Goal: Check status

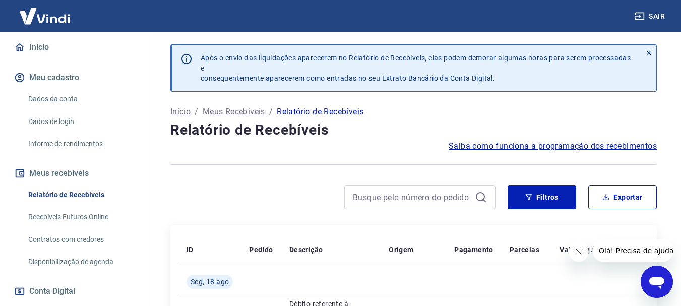
click at [502, 195] on div "Filtros Exportar" at bounding box center [413, 197] width 486 height 24
click at [519, 197] on button "Filtros" at bounding box center [541, 197] width 69 height 24
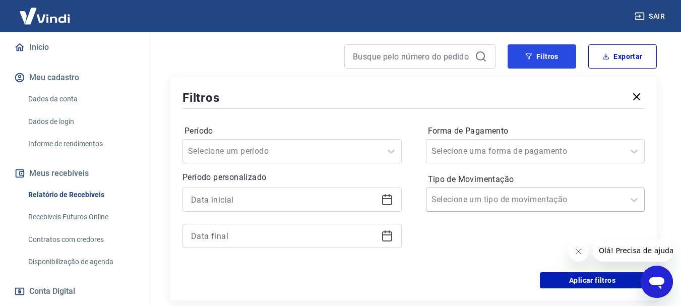
scroll to position [151, 0]
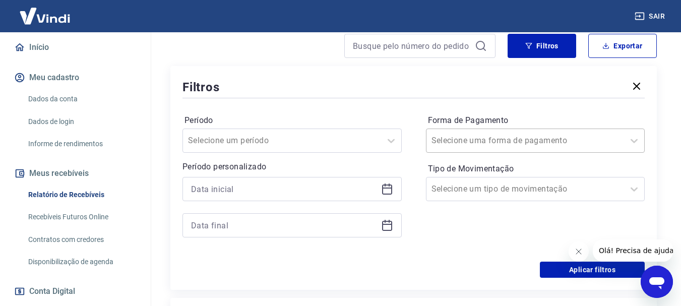
click at [523, 152] on div "Selecione uma forma de pagamento" at bounding box center [535, 140] width 219 height 24
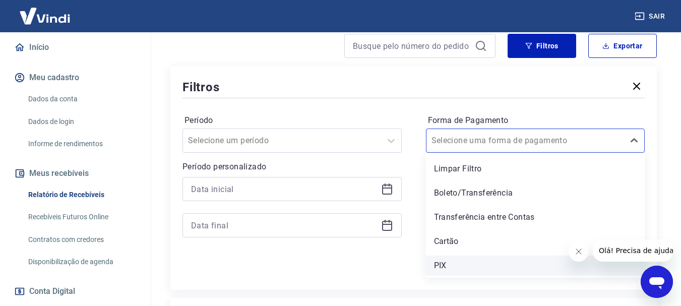
click at [465, 262] on div "PIX" at bounding box center [535, 265] width 219 height 20
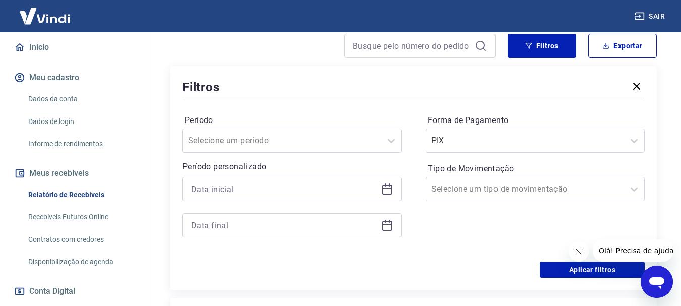
click at [437, 267] on div "Aplicar filtros" at bounding box center [413, 269] width 462 height 16
click at [548, 265] on button "Aplicar filtros" at bounding box center [592, 269] width 105 height 16
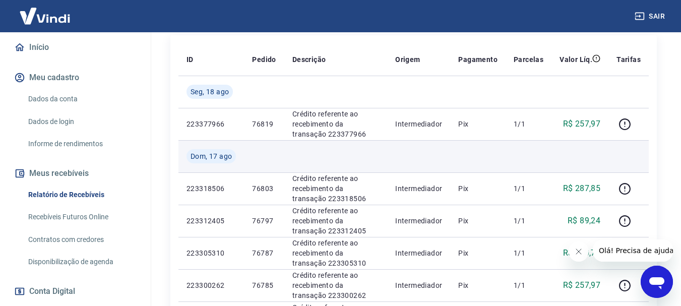
scroll to position [202, 0]
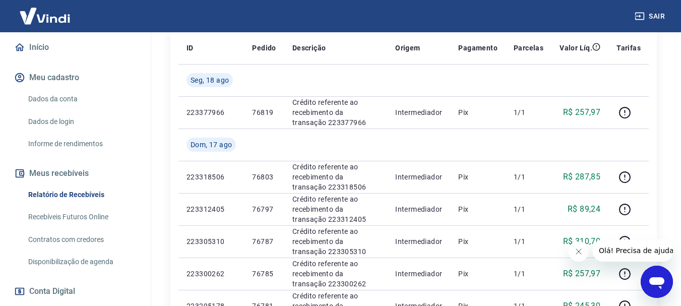
click at [582, 250] on button "Fechar mensagem da empresa" at bounding box center [578, 251] width 20 height 20
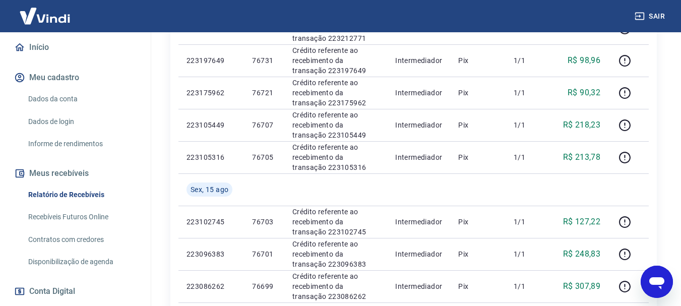
scroll to position [806, 0]
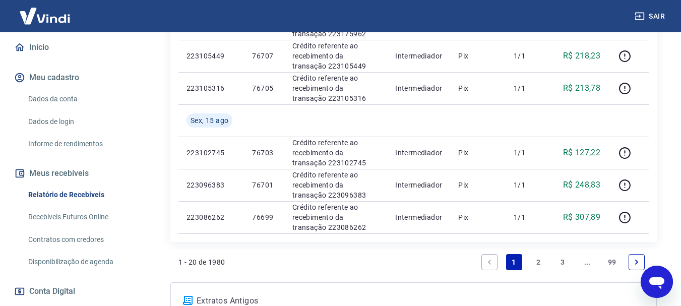
click at [536, 262] on link "2" at bounding box center [538, 262] width 16 height 16
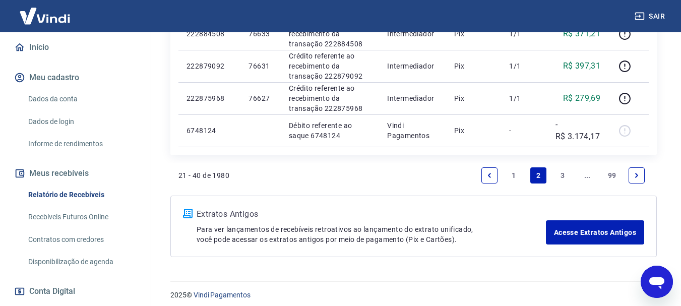
scroll to position [835, 0]
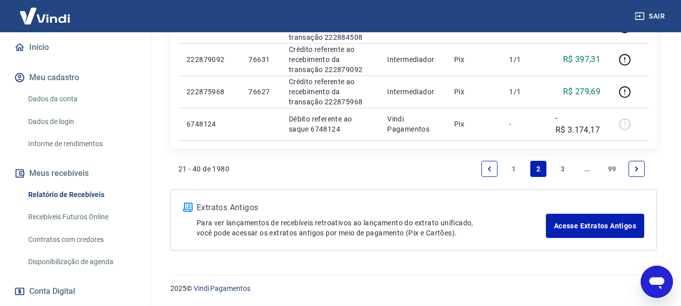
click at [518, 167] on link "1" at bounding box center [514, 169] width 16 height 16
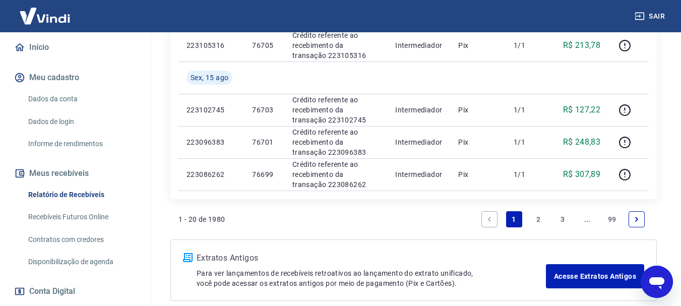
scroll to position [799, 0]
